Goal: Transaction & Acquisition: Purchase product/service

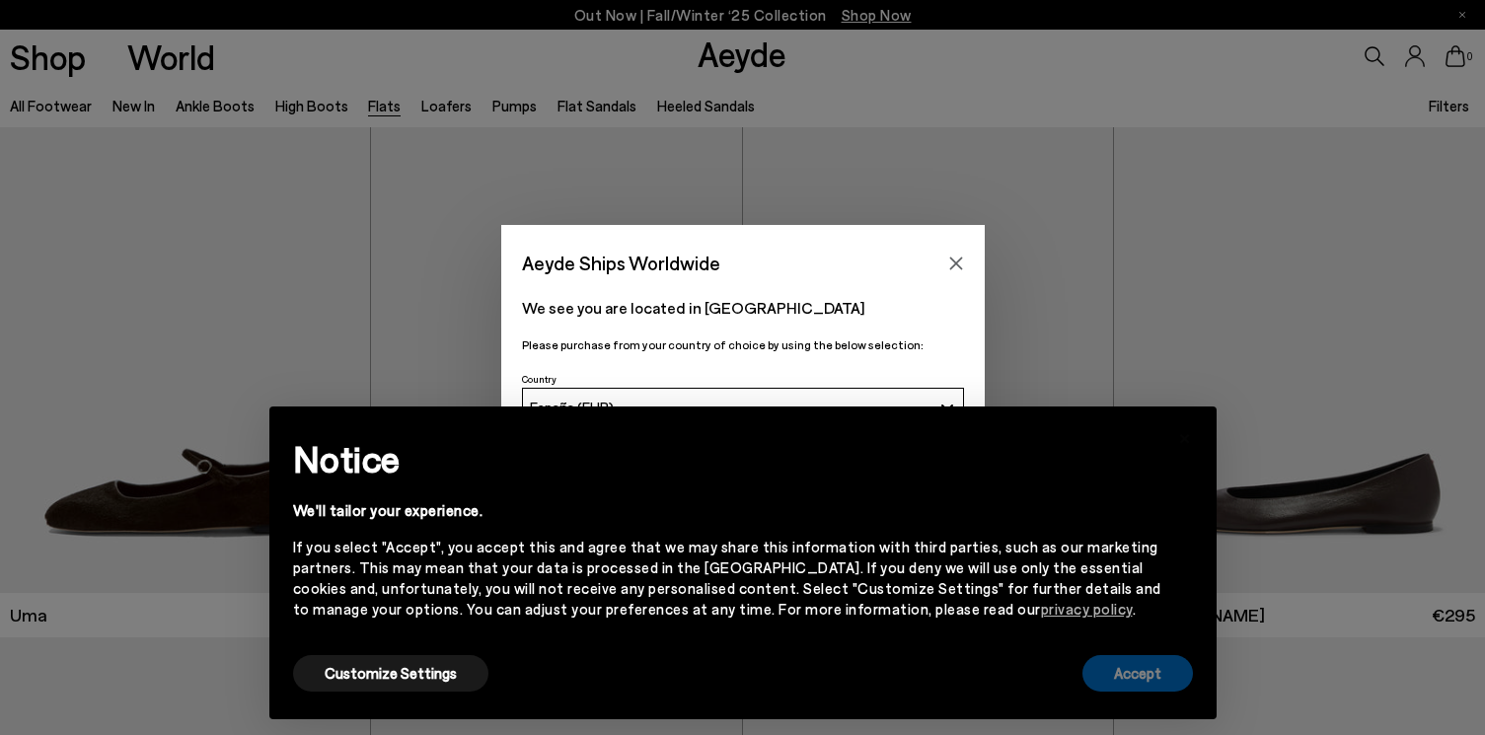
click at [1121, 663] on button "Accept" at bounding box center [1137, 673] width 111 height 37
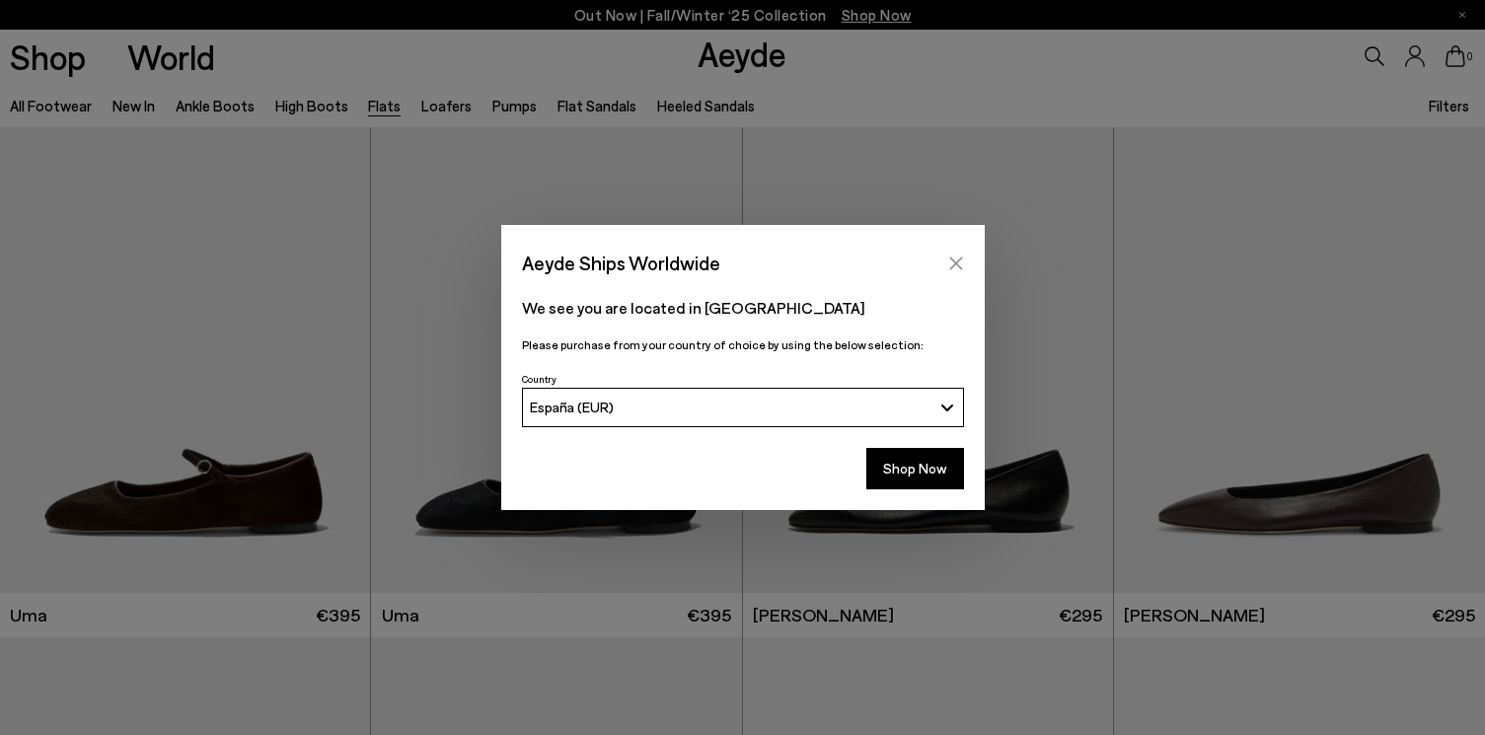
click at [957, 261] on icon "Close" at bounding box center [956, 264] width 16 height 16
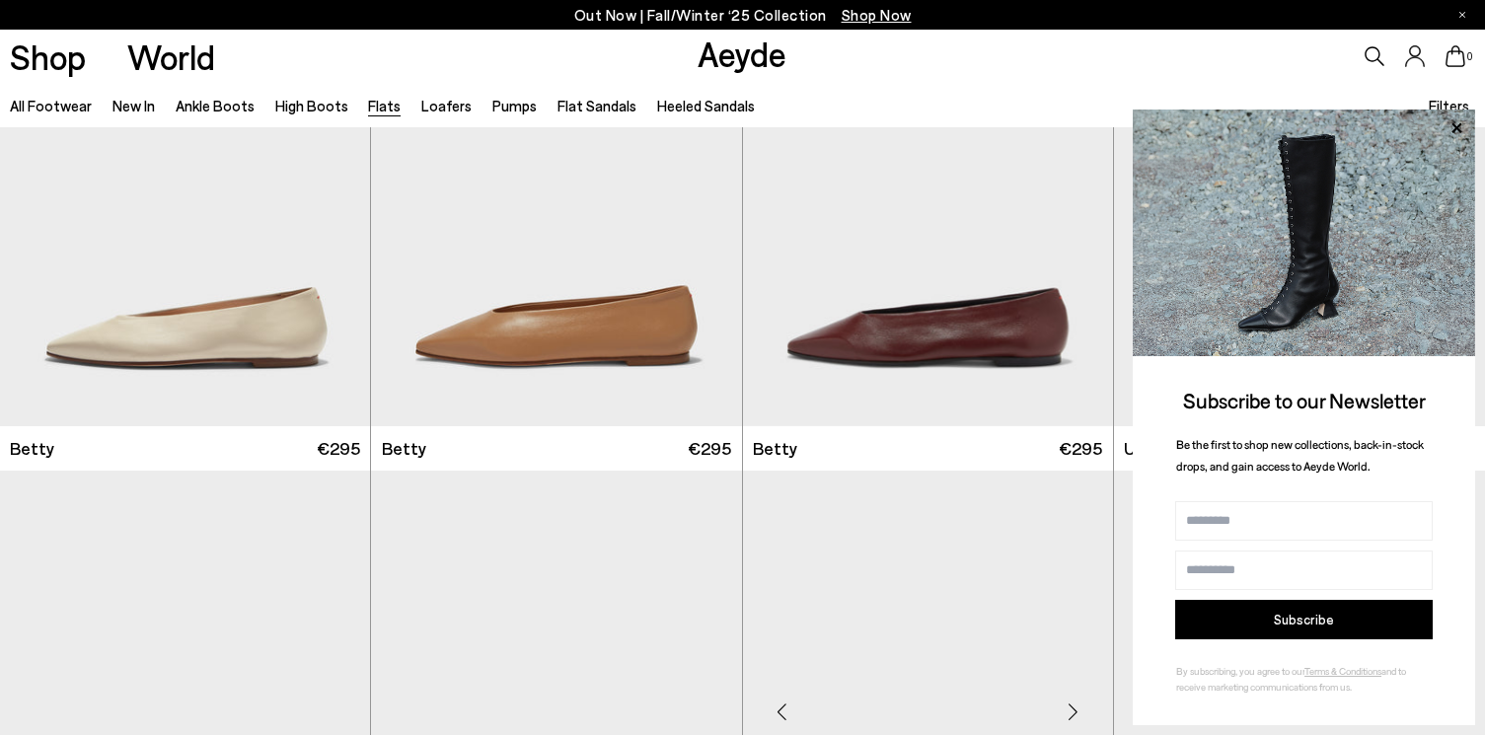
scroll to position [1731, 0]
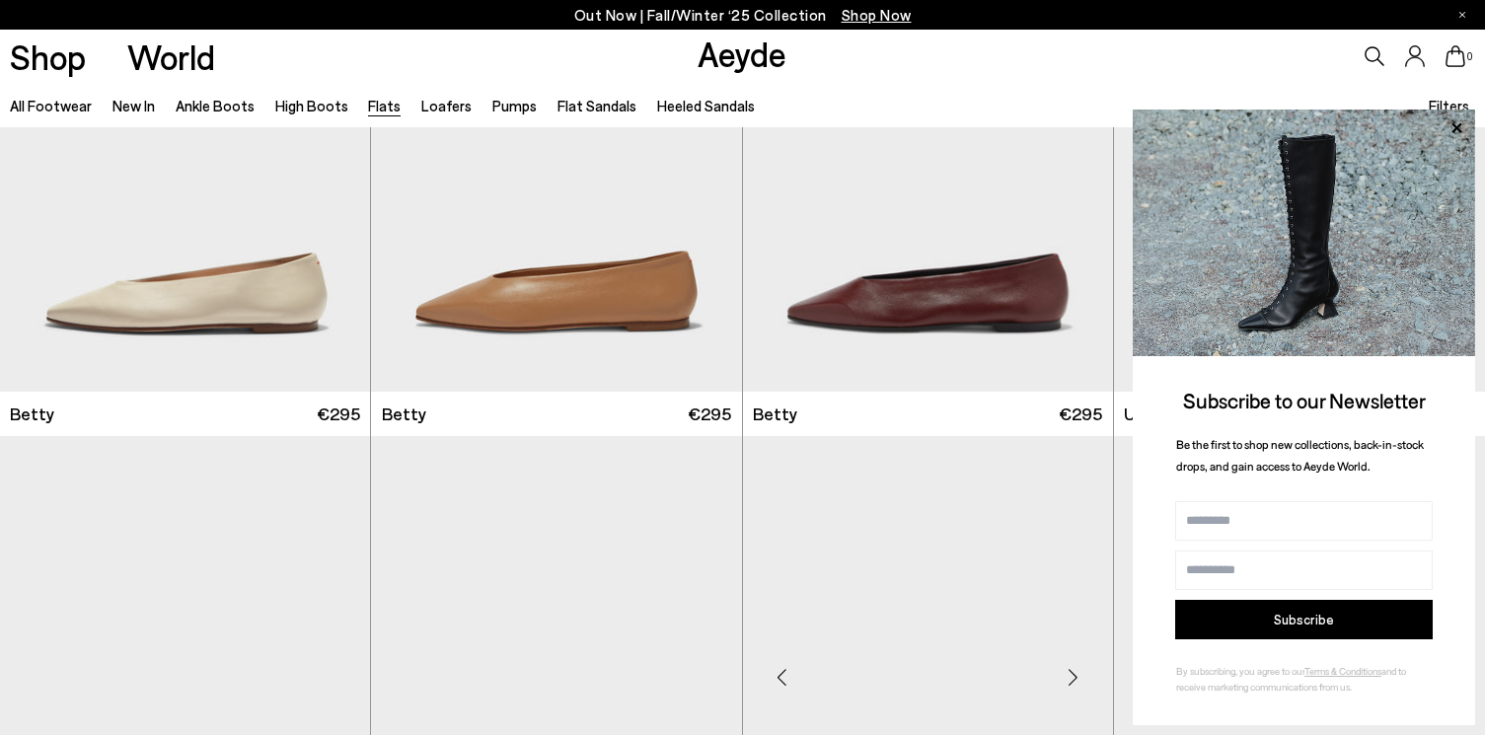
click at [1088, 609] on img "1 / 6" at bounding box center [928, 669] width 370 height 466
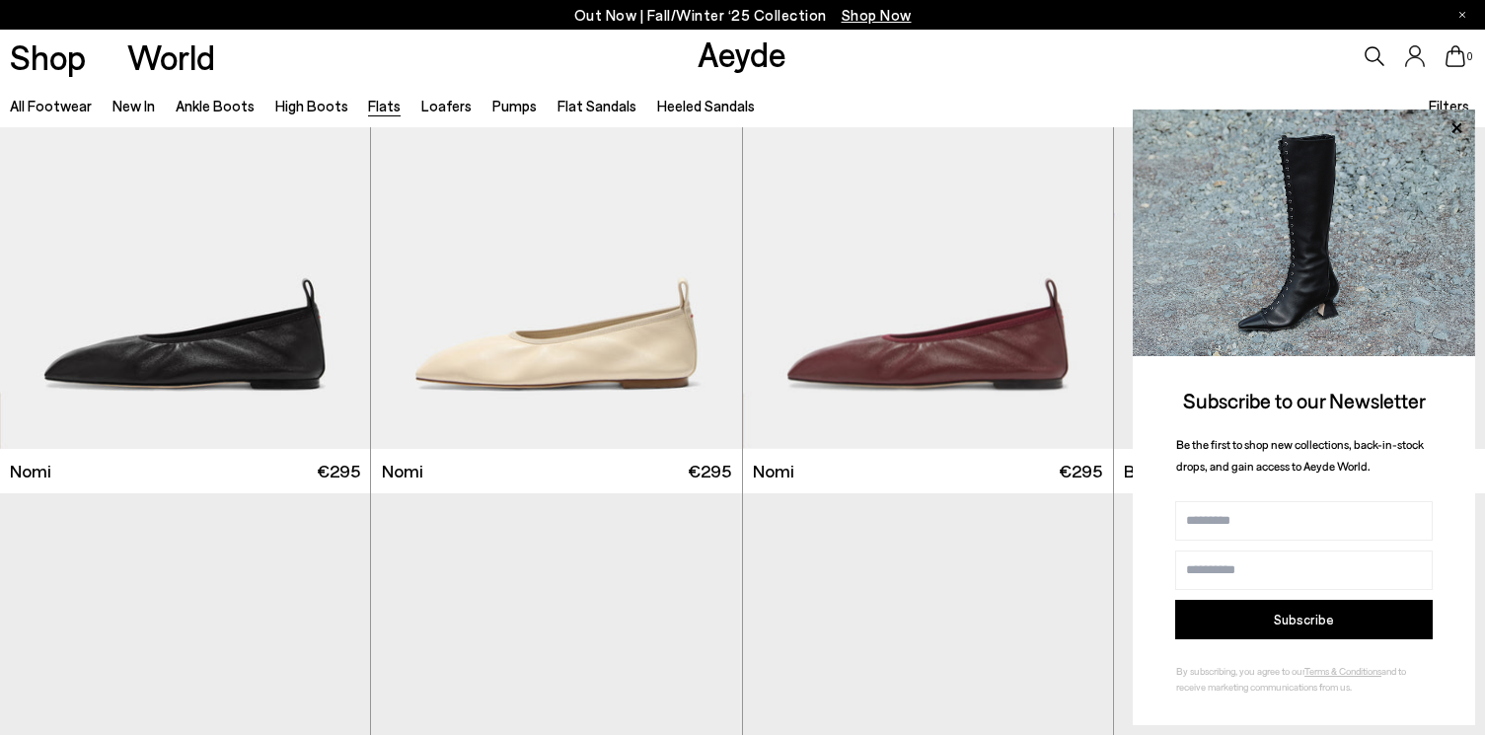
scroll to position [0, 0]
